Goal: Task Accomplishment & Management: Complete application form

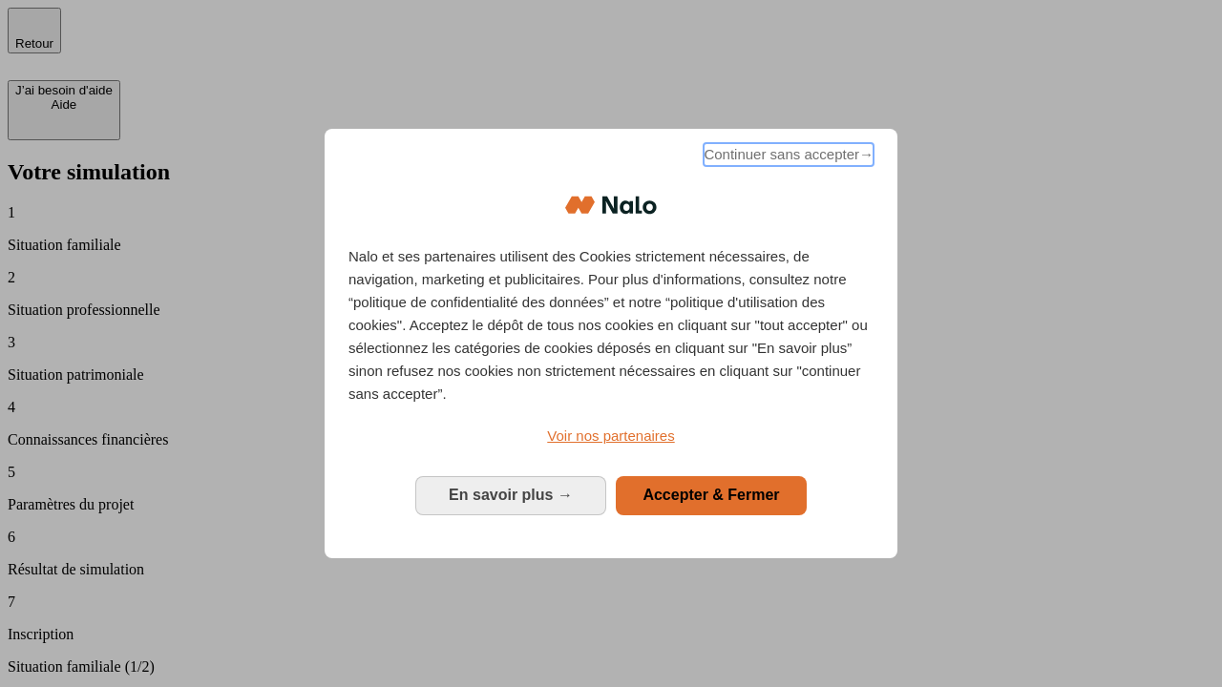
click at [787, 157] on span "Continuer sans accepter →" at bounding box center [788, 154] width 170 height 23
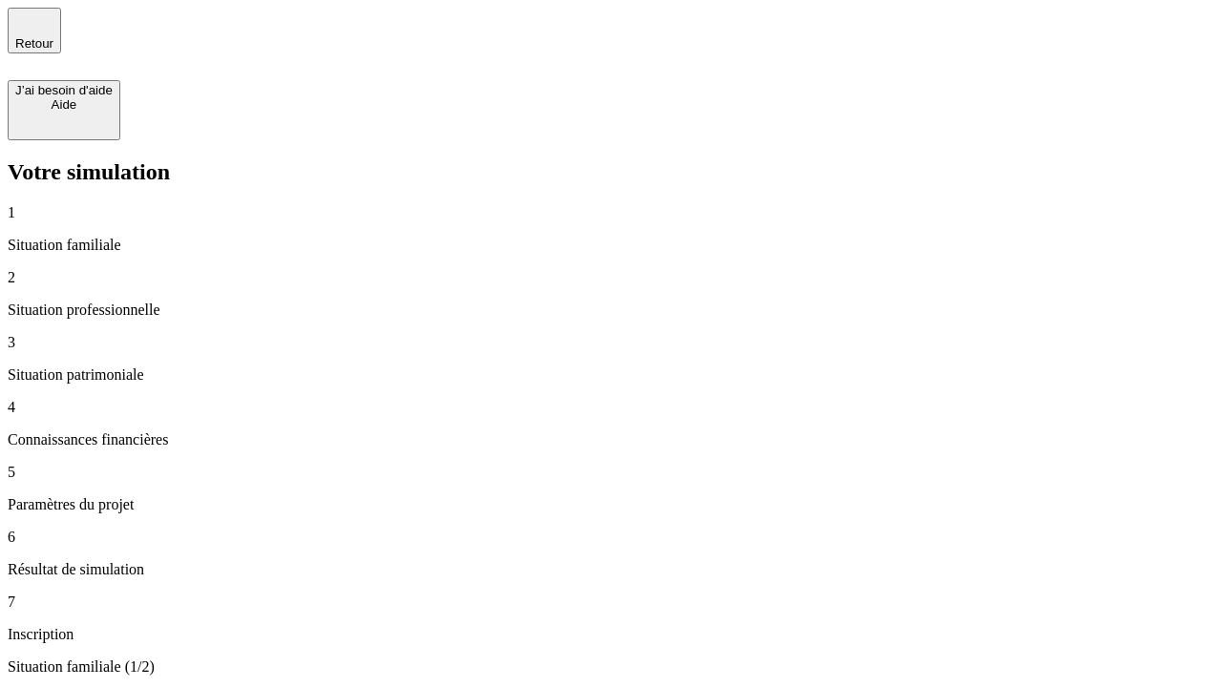
type input "30 000"
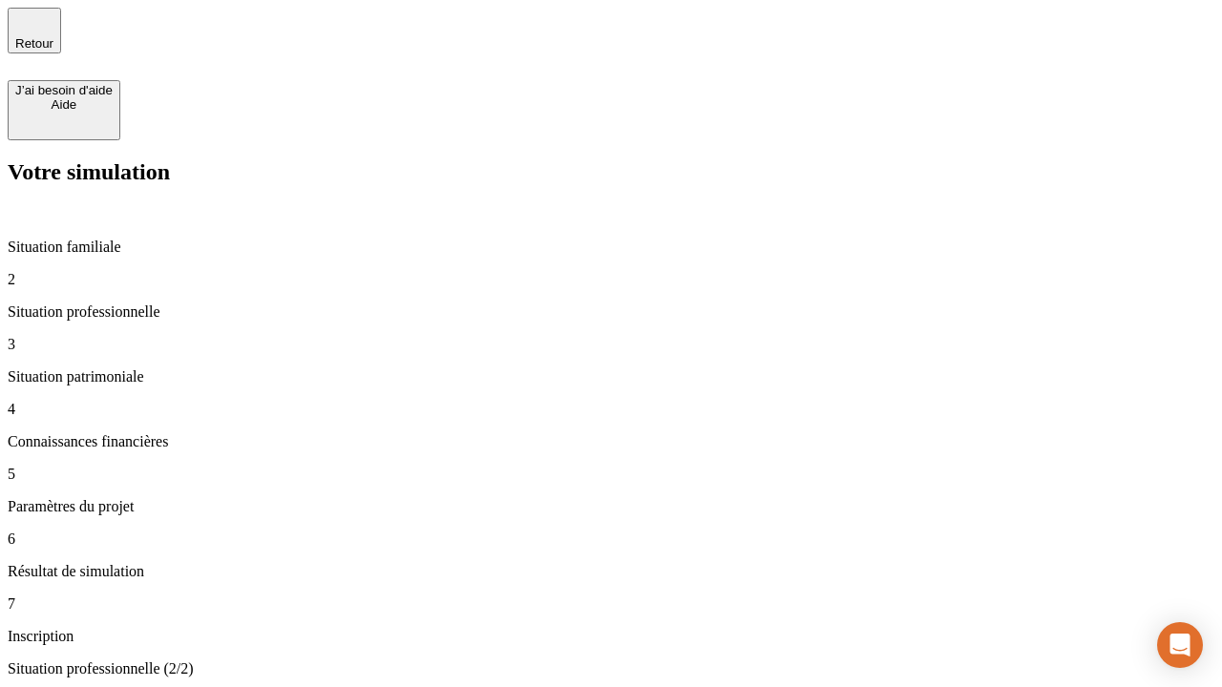
type input "1 000"
